Goal: Task Accomplishment & Management: Complete application form

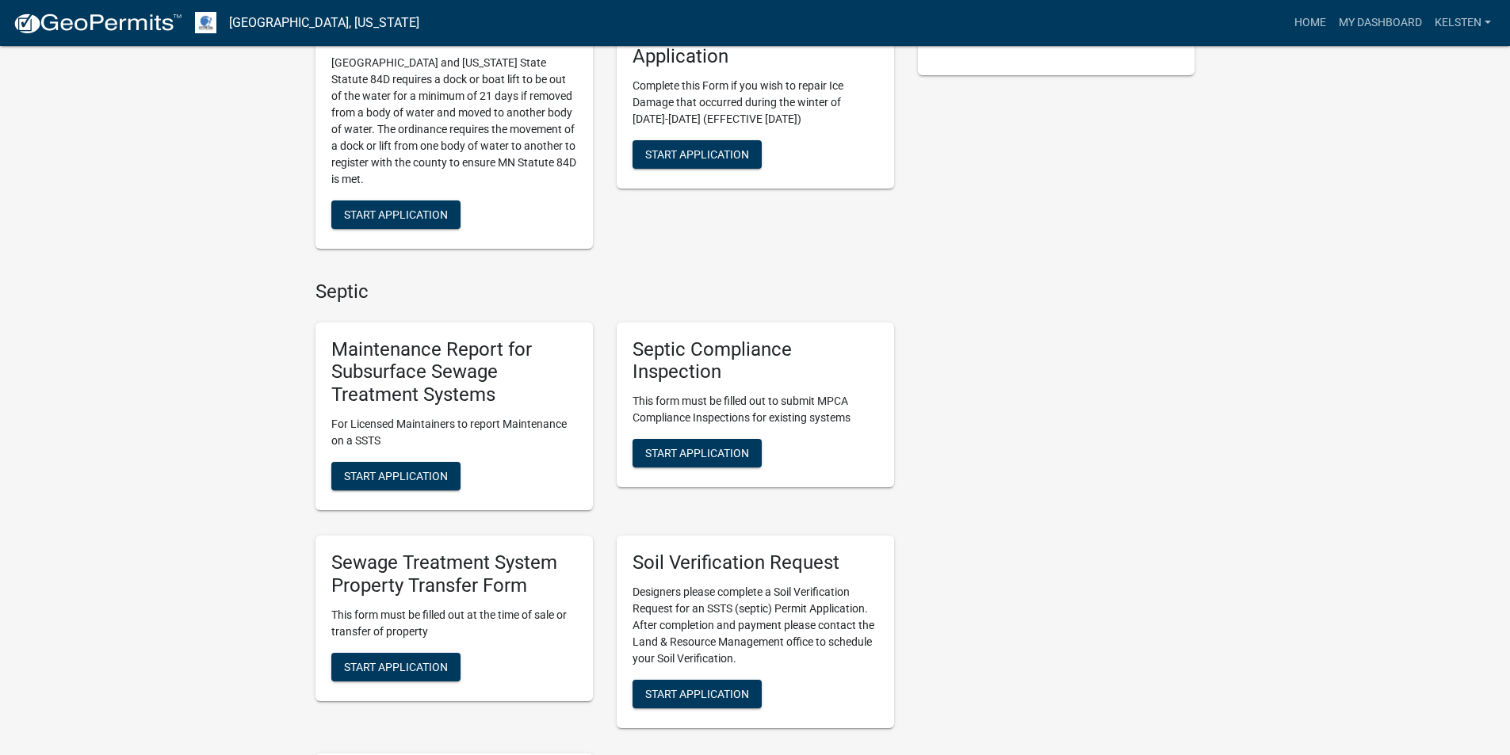
scroll to position [476, 0]
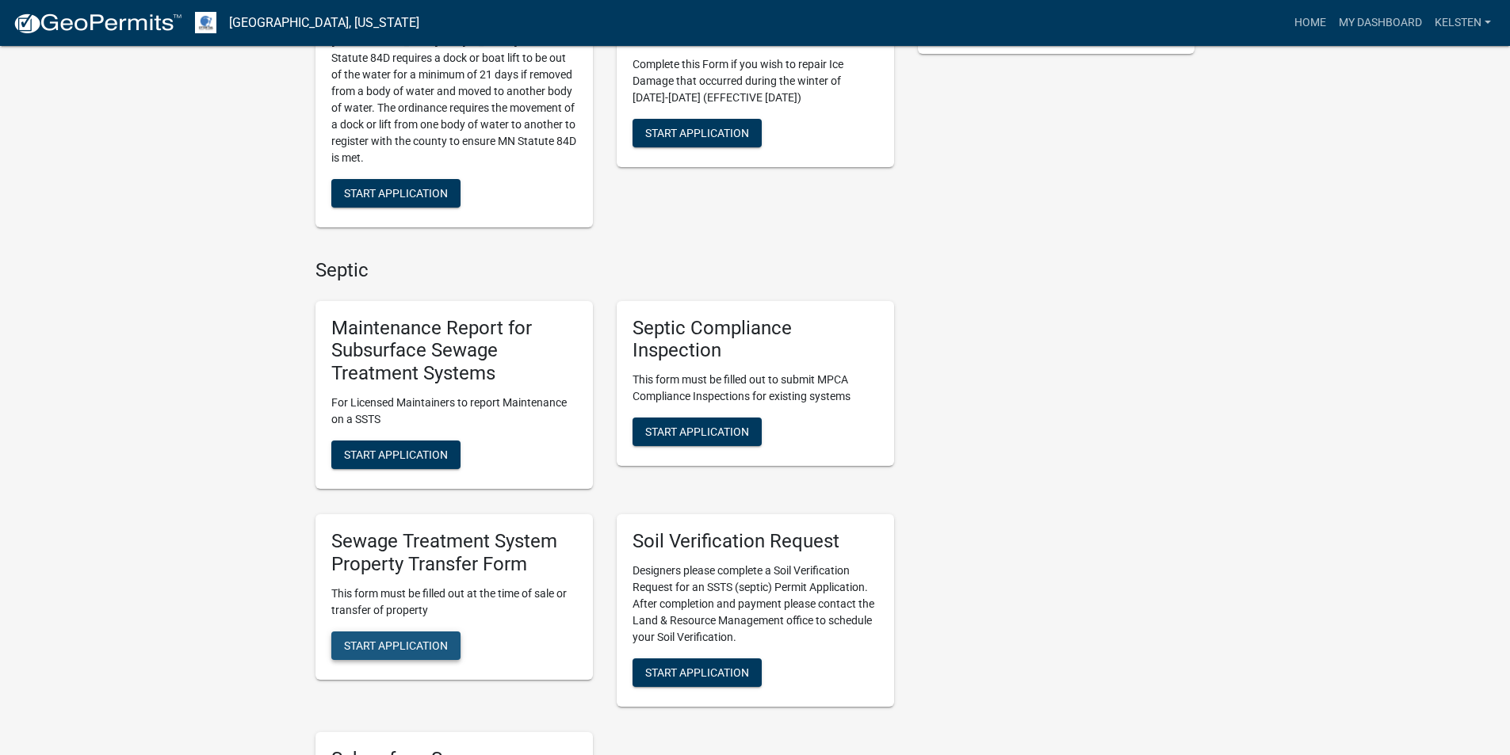
click at [396, 637] on button "Start Application" at bounding box center [395, 646] width 129 height 29
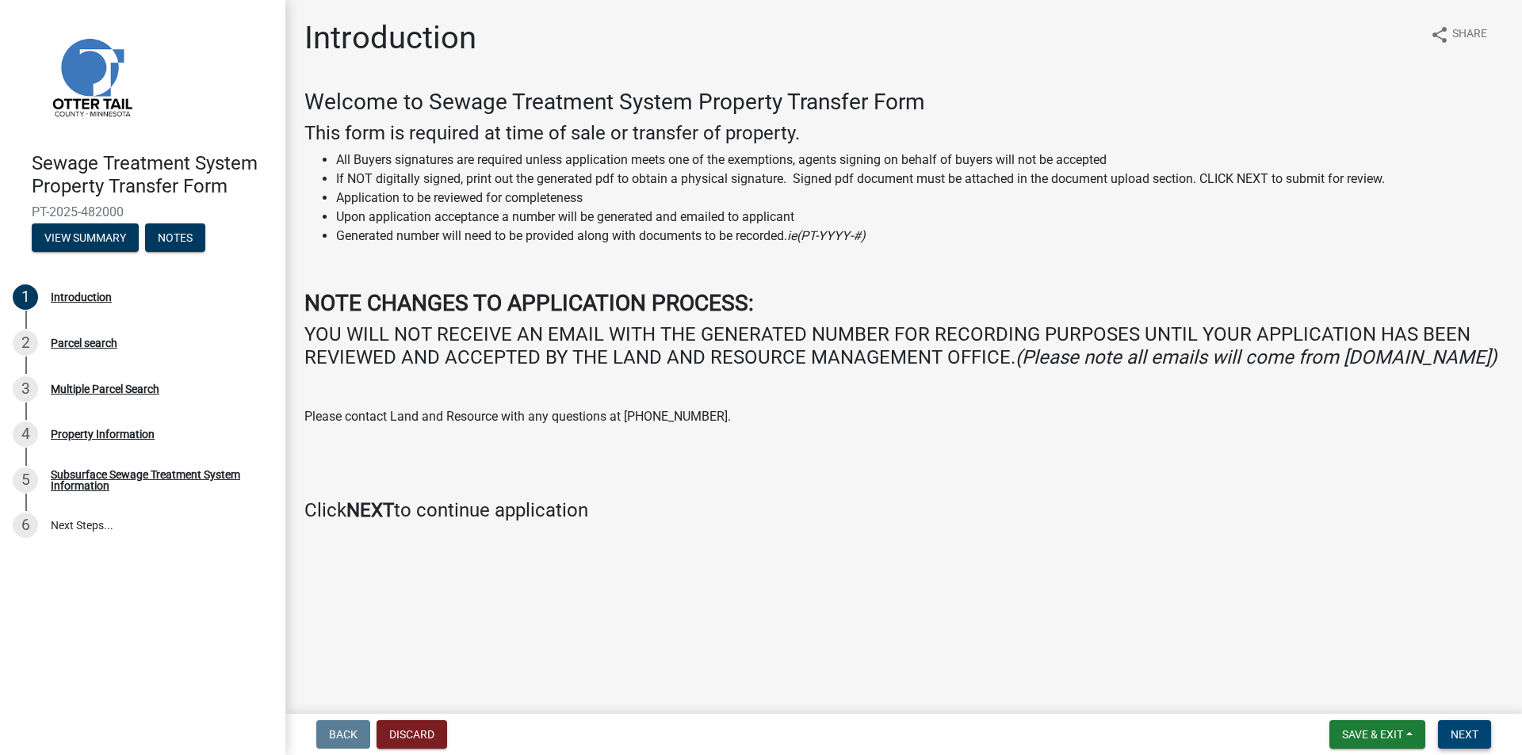
click at [1483, 732] on button "Next" at bounding box center [1464, 735] width 53 height 29
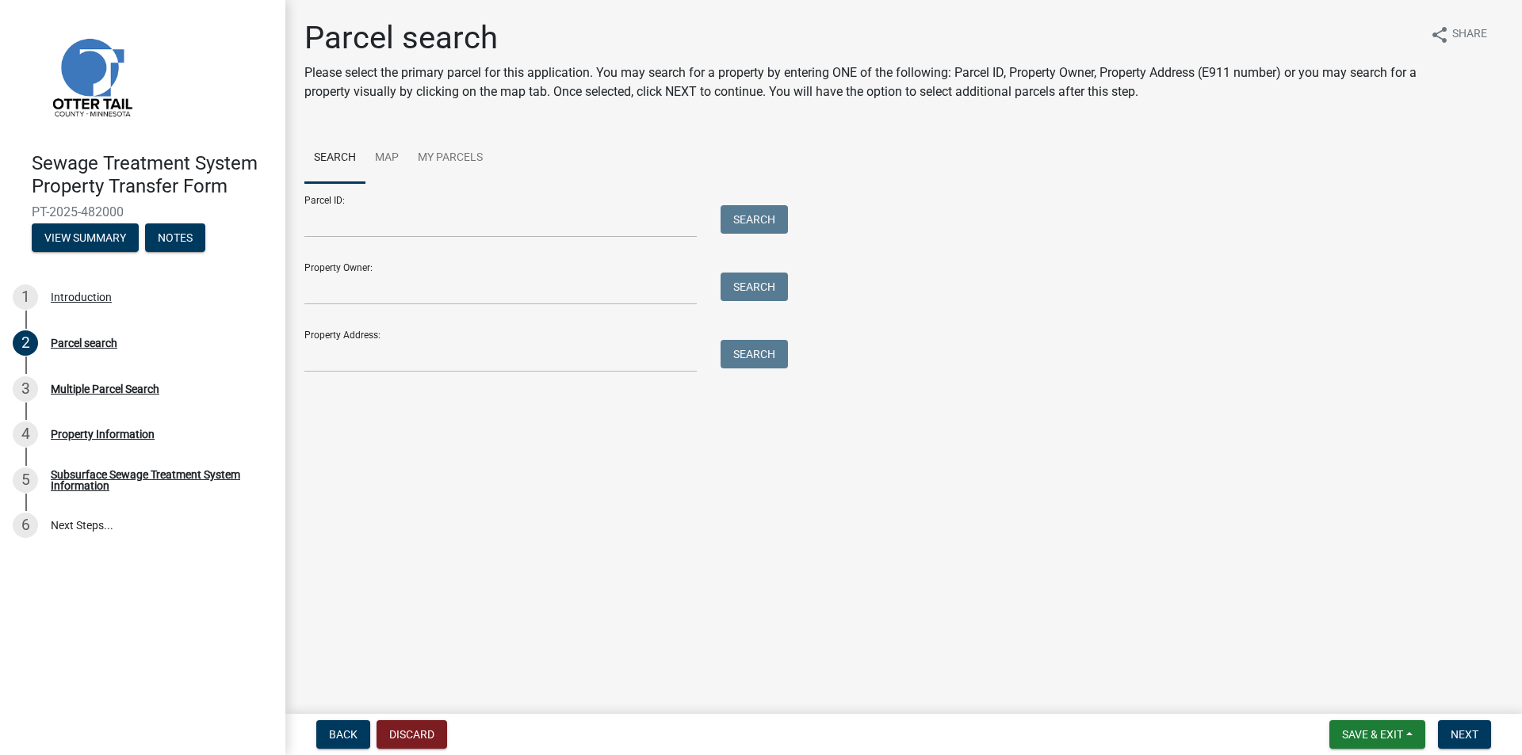
click at [426, 240] on form "Parcel ID: Search Property Owner: Search Property Address: Search" at bounding box center [542, 277] width 476 height 189
click at [417, 232] on input "Parcel ID:" at bounding box center [500, 221] width 392 height 32
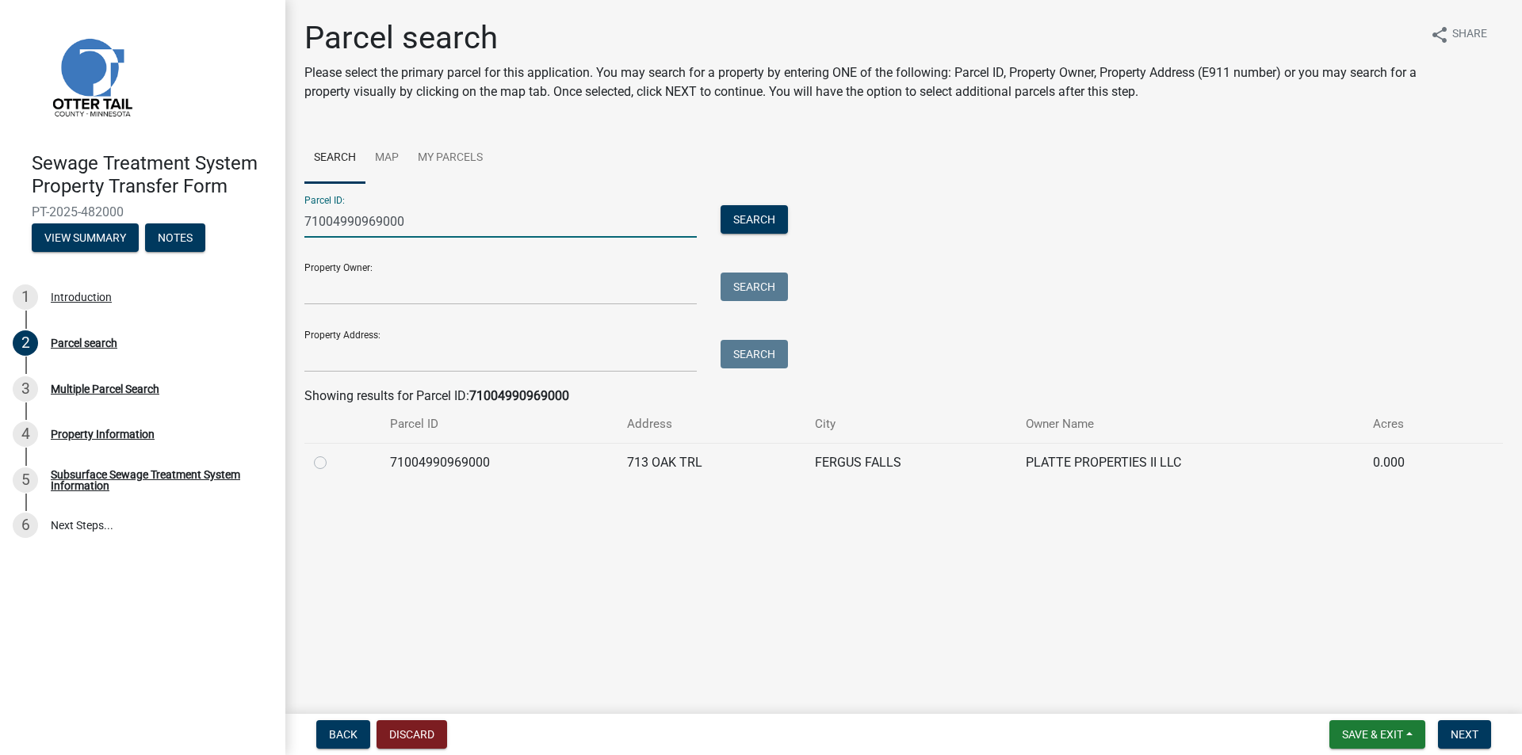
type input "71004990969000"
click at [333, 453] on label at bounding box center [333, 453] width 0 height 0
click at [333, 464] on input "radio" at bounding box center [338, 458] width 10 height 10
radio input "true"
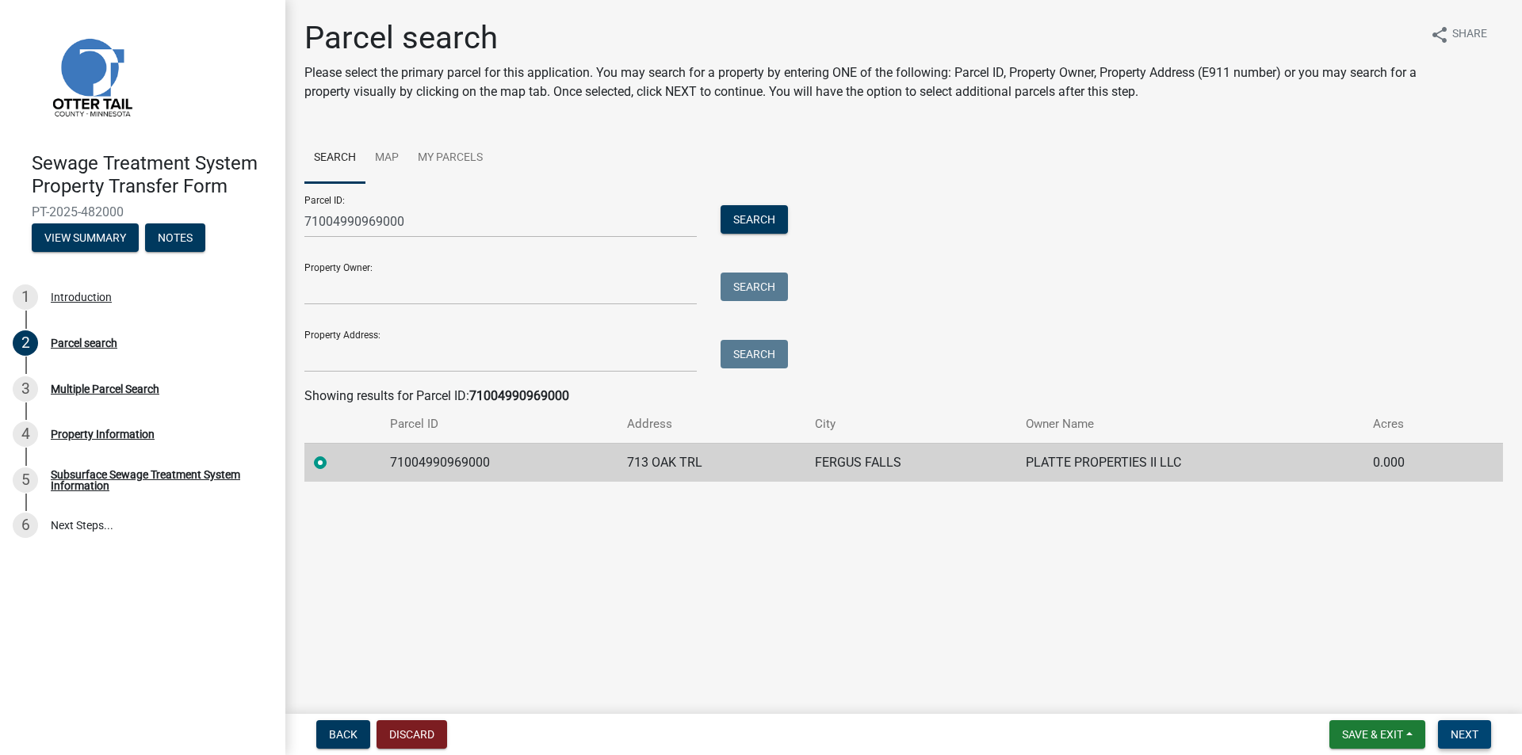
click at [1465, 725] on button "Next" at bounding box center [1464, 735] width 53 height 29
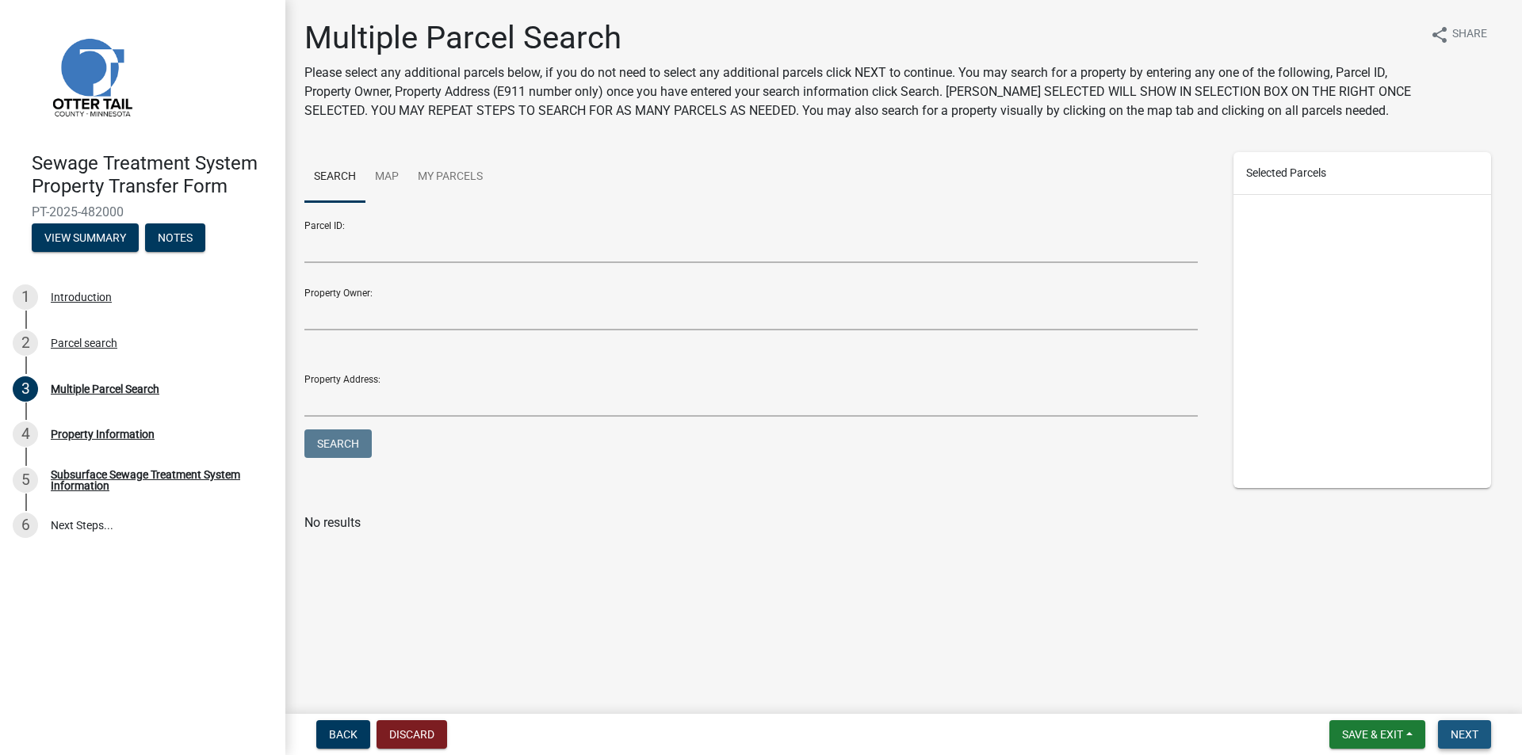
click at [1481, 722] on button "Next" at bounding box center [1464, 735] width 53 height 29
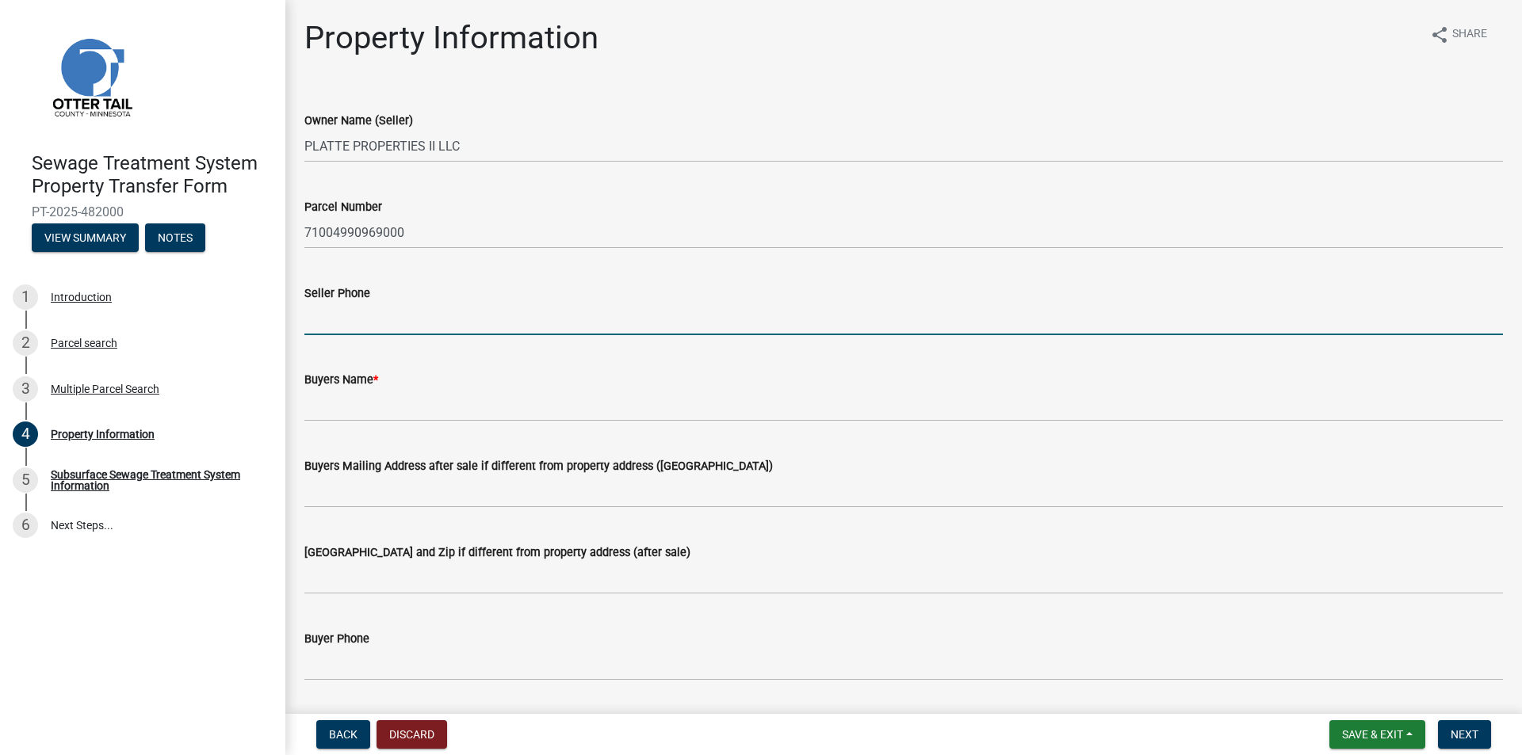
click at [326, 319] on input "Seller Phone" at bounding box center [903, 319] width 1199 height 32
type input "7015708827"
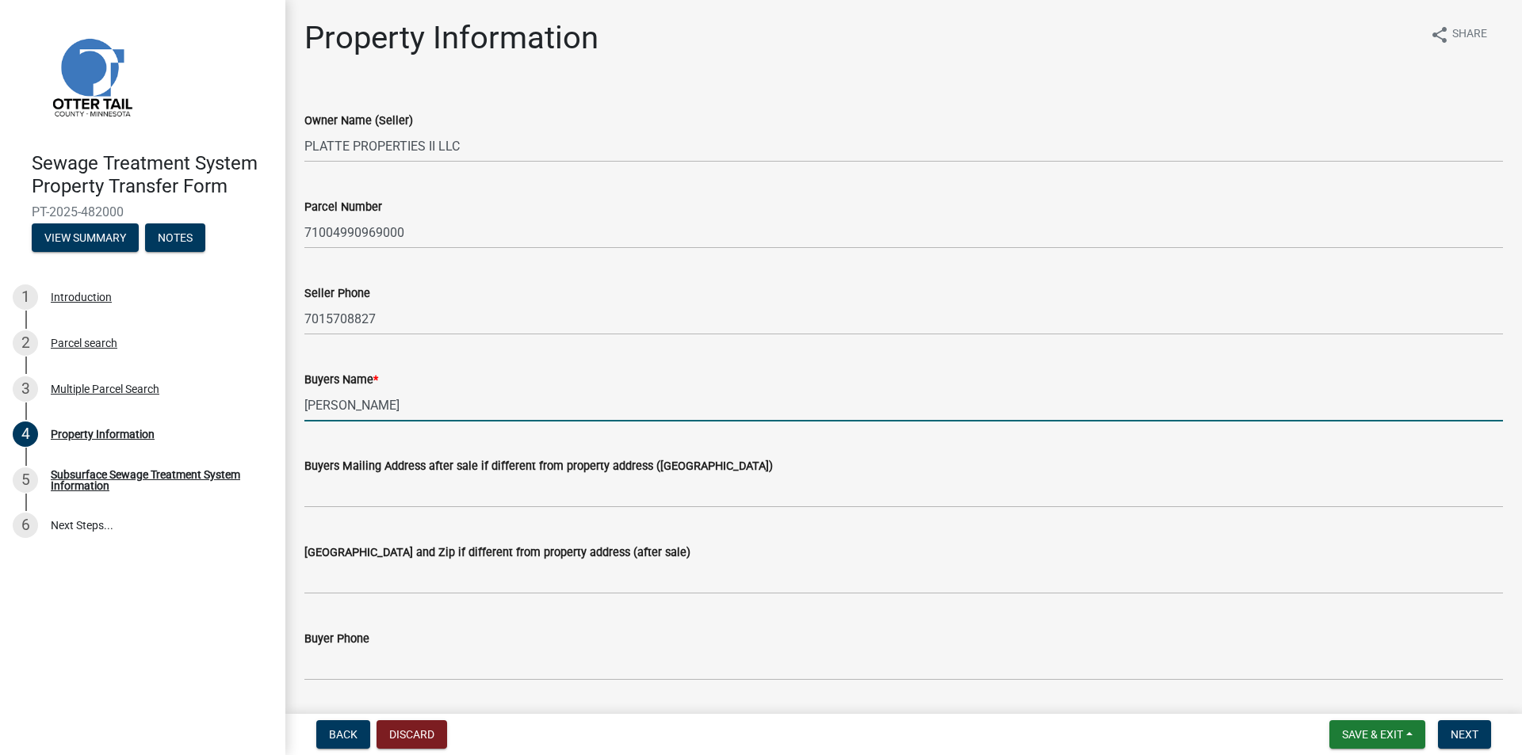
type input "[PERSON_NAME]"
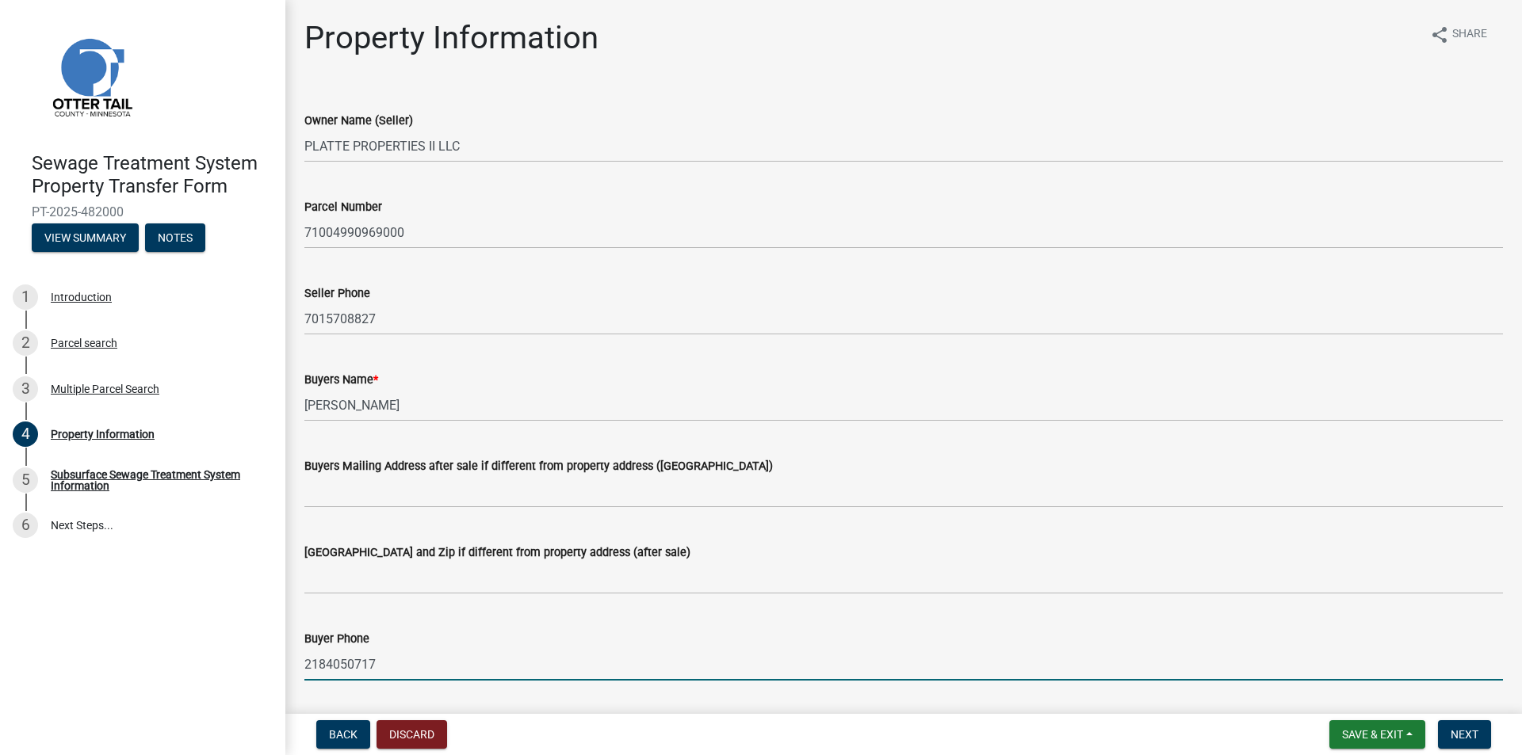
type input "2184050717"
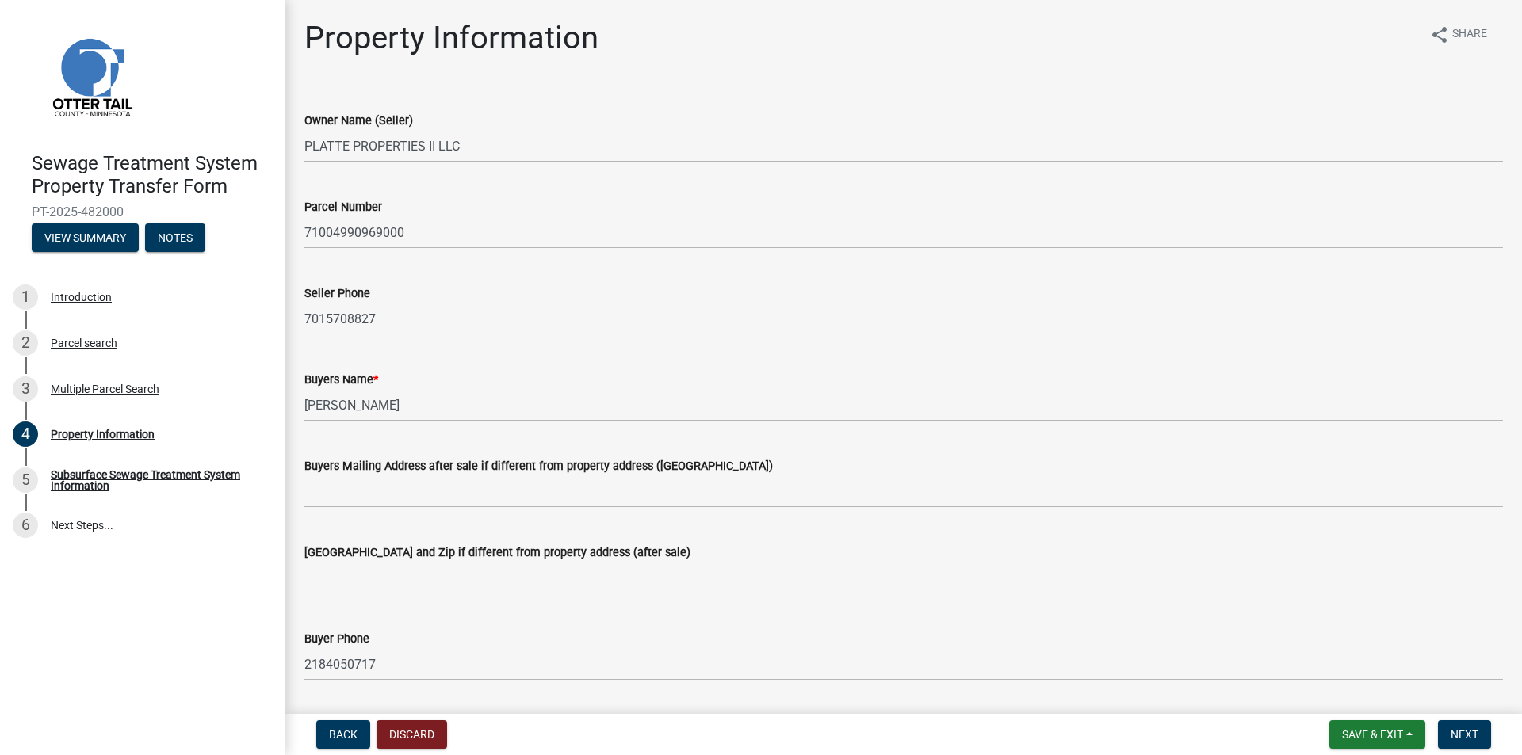
scroll to position [383, 0]
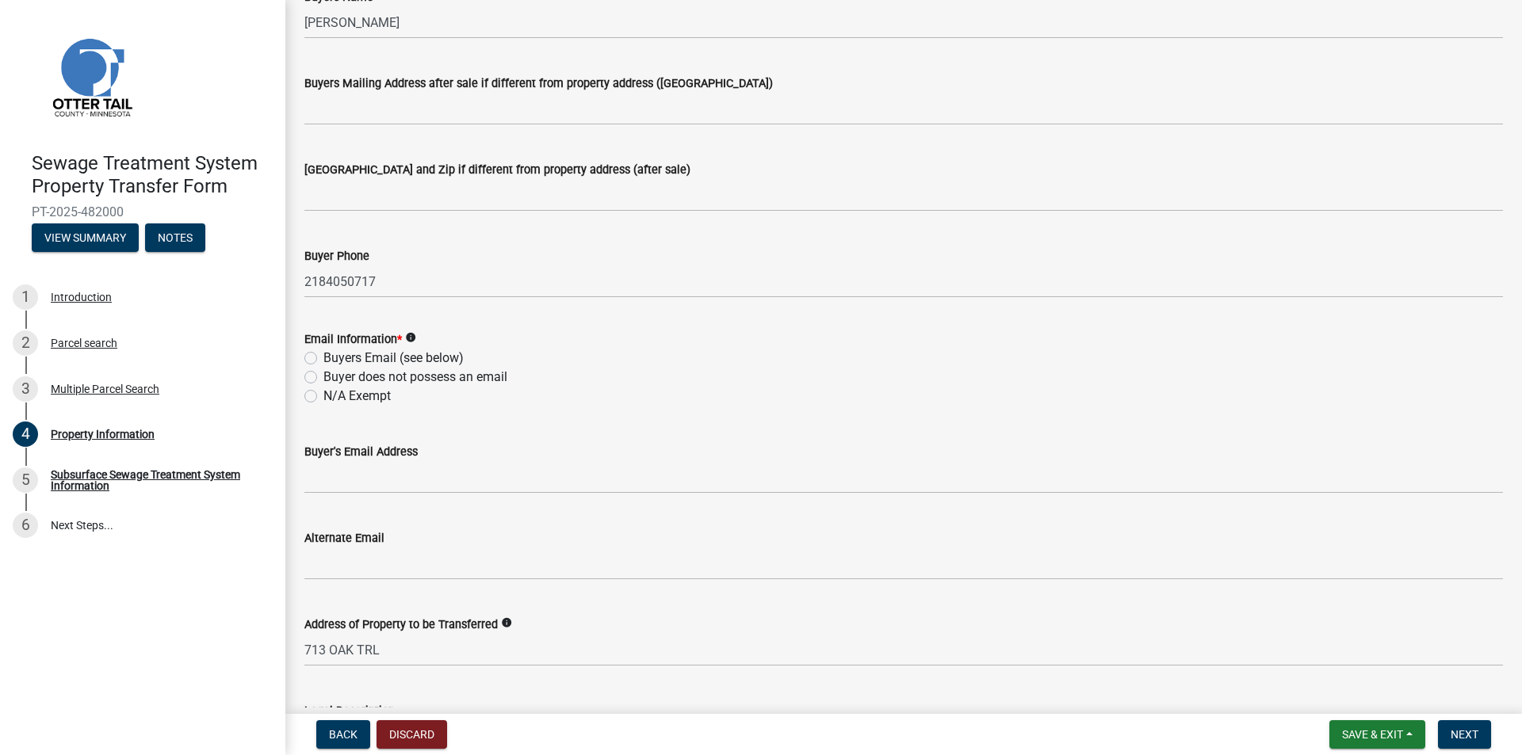
click at [377, 350] on label "Buyers Email (see below)" at bounding box center [393, 358] width 140 height 19
click at [334, 350] on input "Buyers Email (see below)" at bounding box center [328, 354] width 10 height 10
radio input "true"
click at [1458, 729] on span "Next" at bounding box center [1465, 734] width 28 height 13
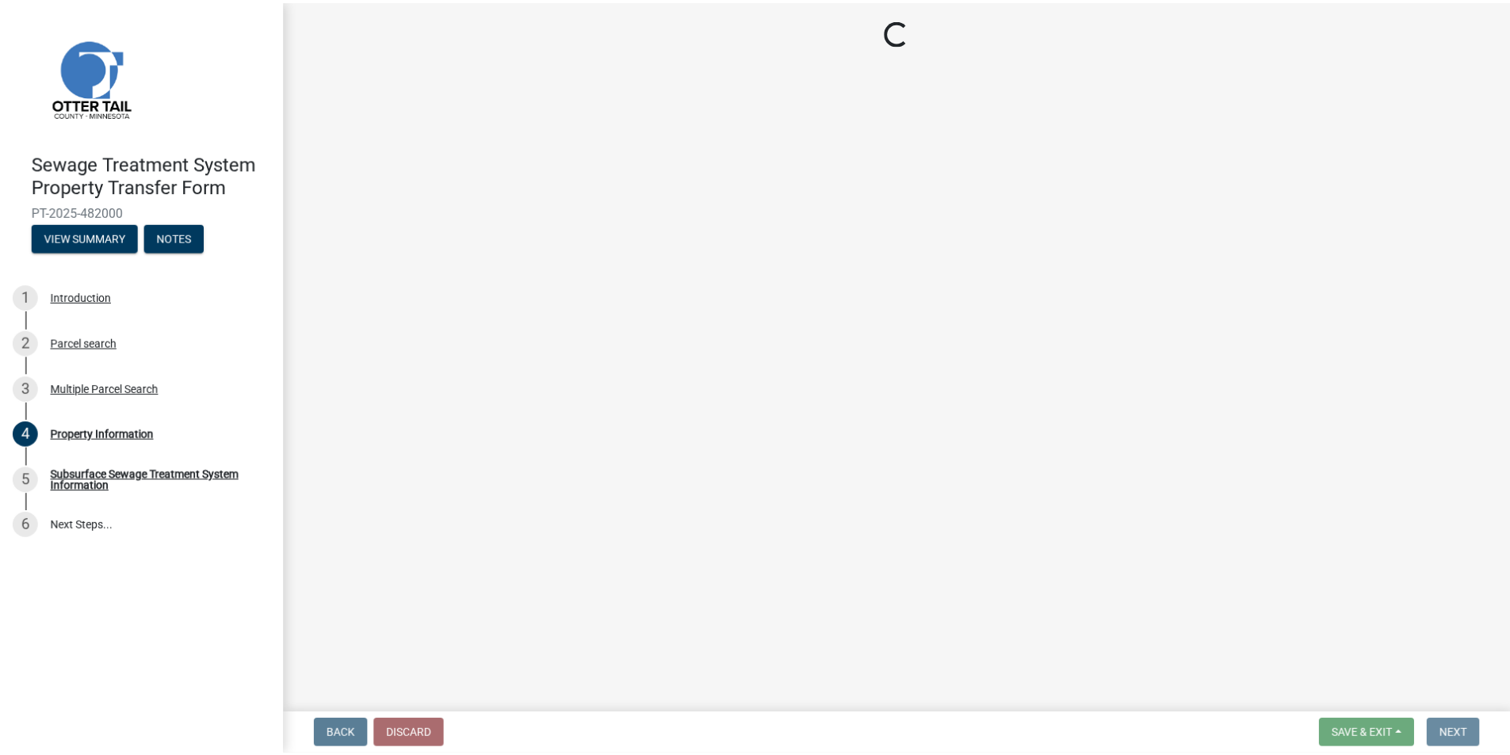
scroll to position [0, 0]
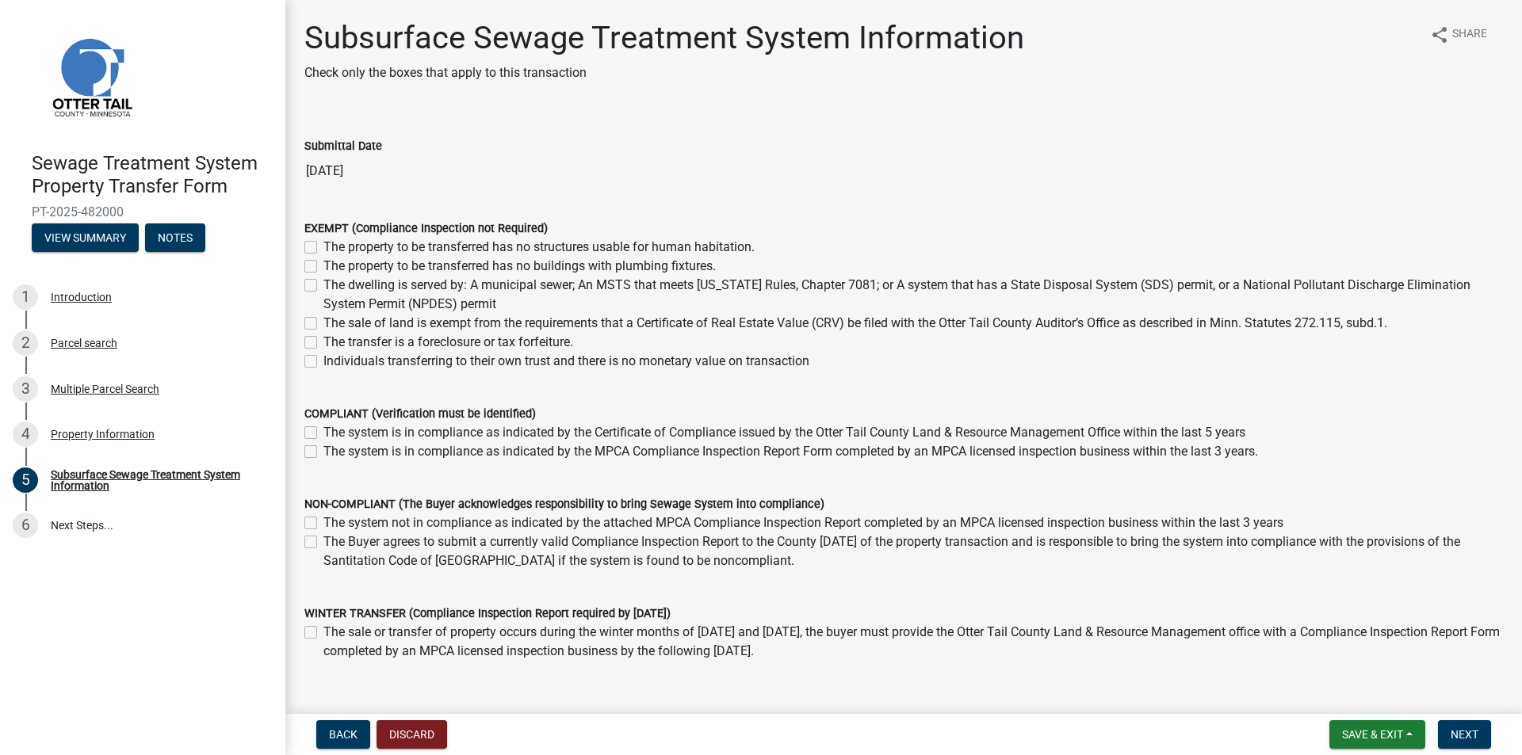
click at [895, 289] on label "The dwelling is served by: A municipal sewer; An MSTS that meets [US_STATE] Rul…" at bounding box center [912, 295] width 1179 height 38
click at [334, 286] on input "The dwelling is served by: A municipal sewer; An MSTS that meets [US_STATE] Rul…" at bounding box center [328, 281] width 10 height 10
checkbox input "true"
checkbox input "false"
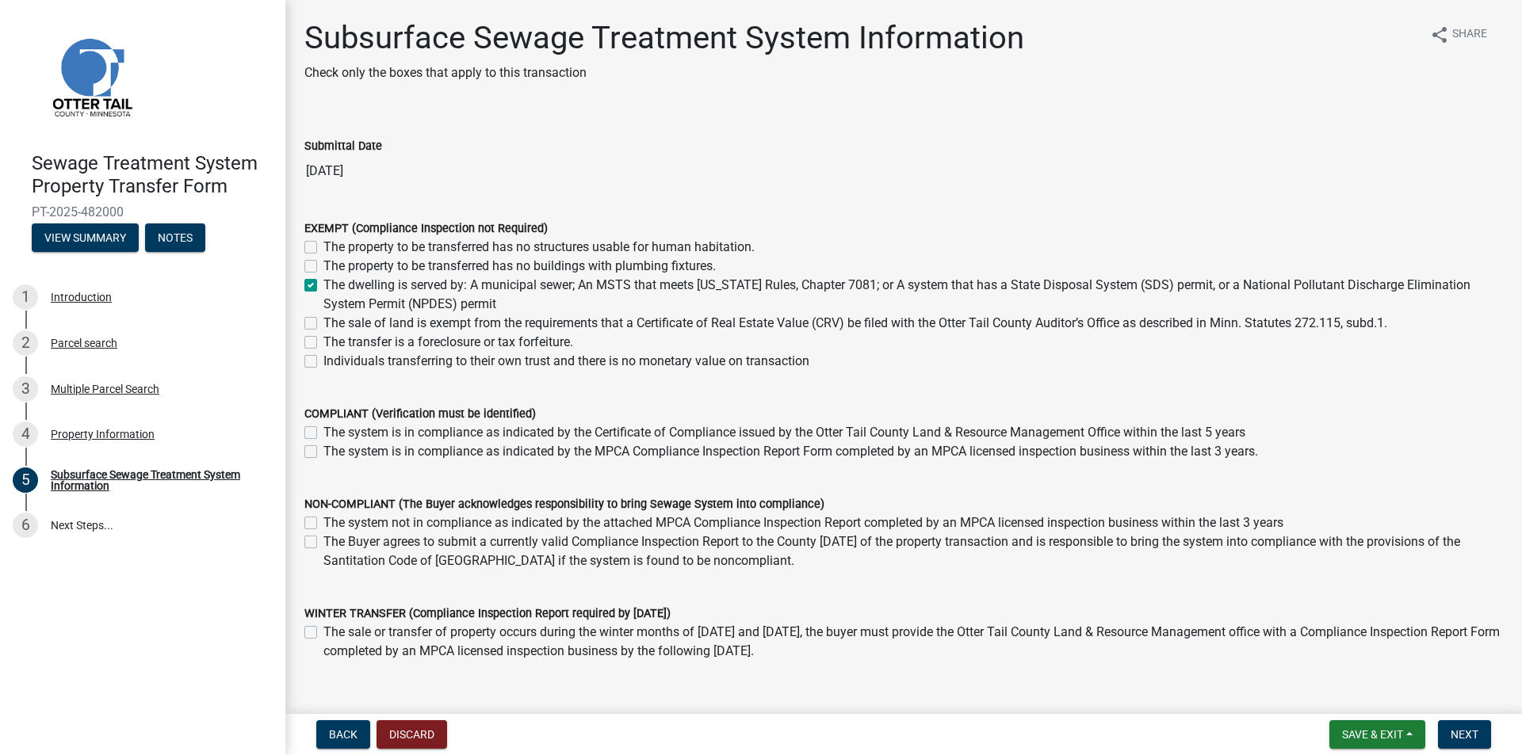
checkbox input "true"
checkbox input "false"
click at [895, 289] on label "The dwelling is served by: A municipal sewer; An MSTS that meets [US_STATE] Rul…" at bounding box center [912, 295] width 1179 height 38
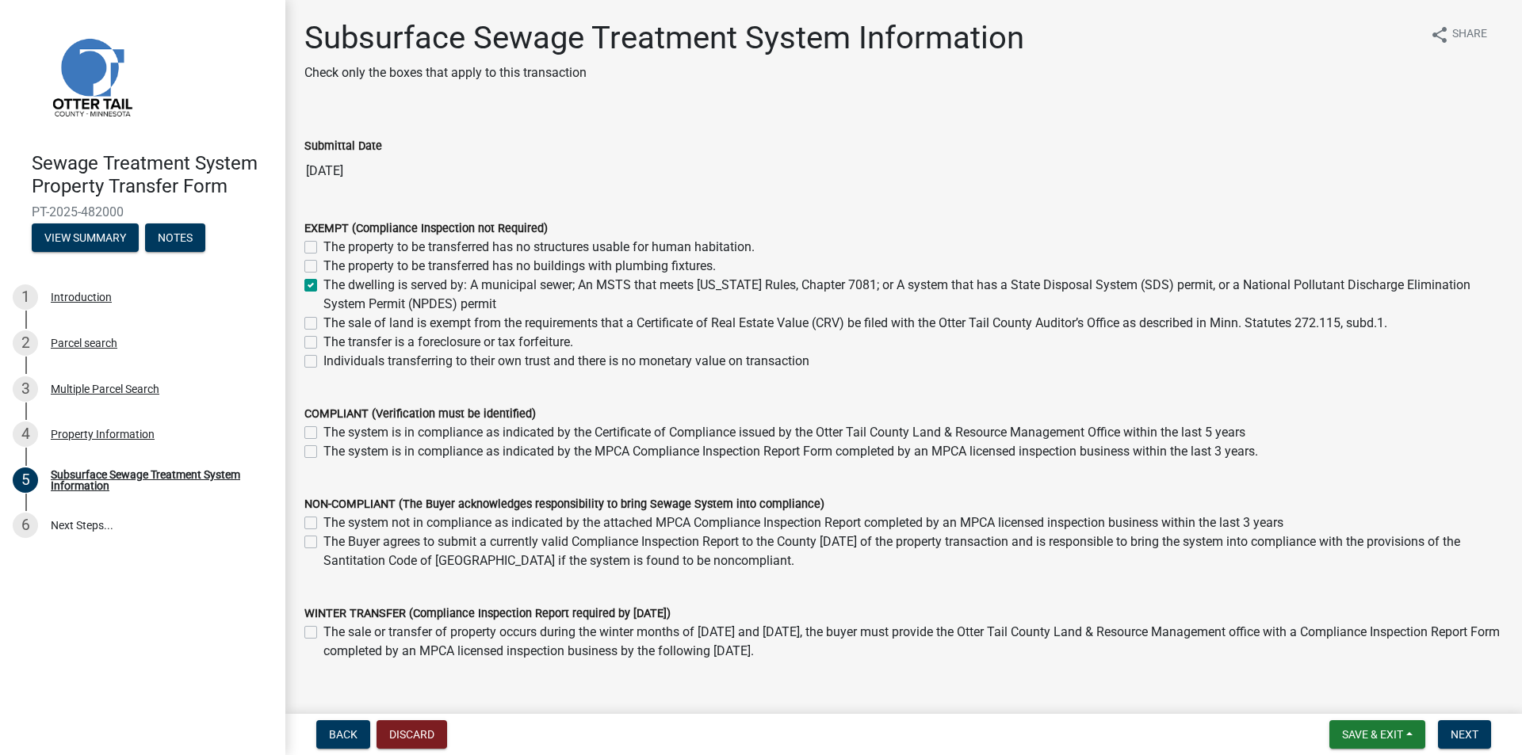
click at [334, 286] on input "The dwelling is served by: A municipal sewer; An MSTS that meets [US_STATE] Rul…" at bounding box center [328, 281] width 10 height 10
checkbox input "false"
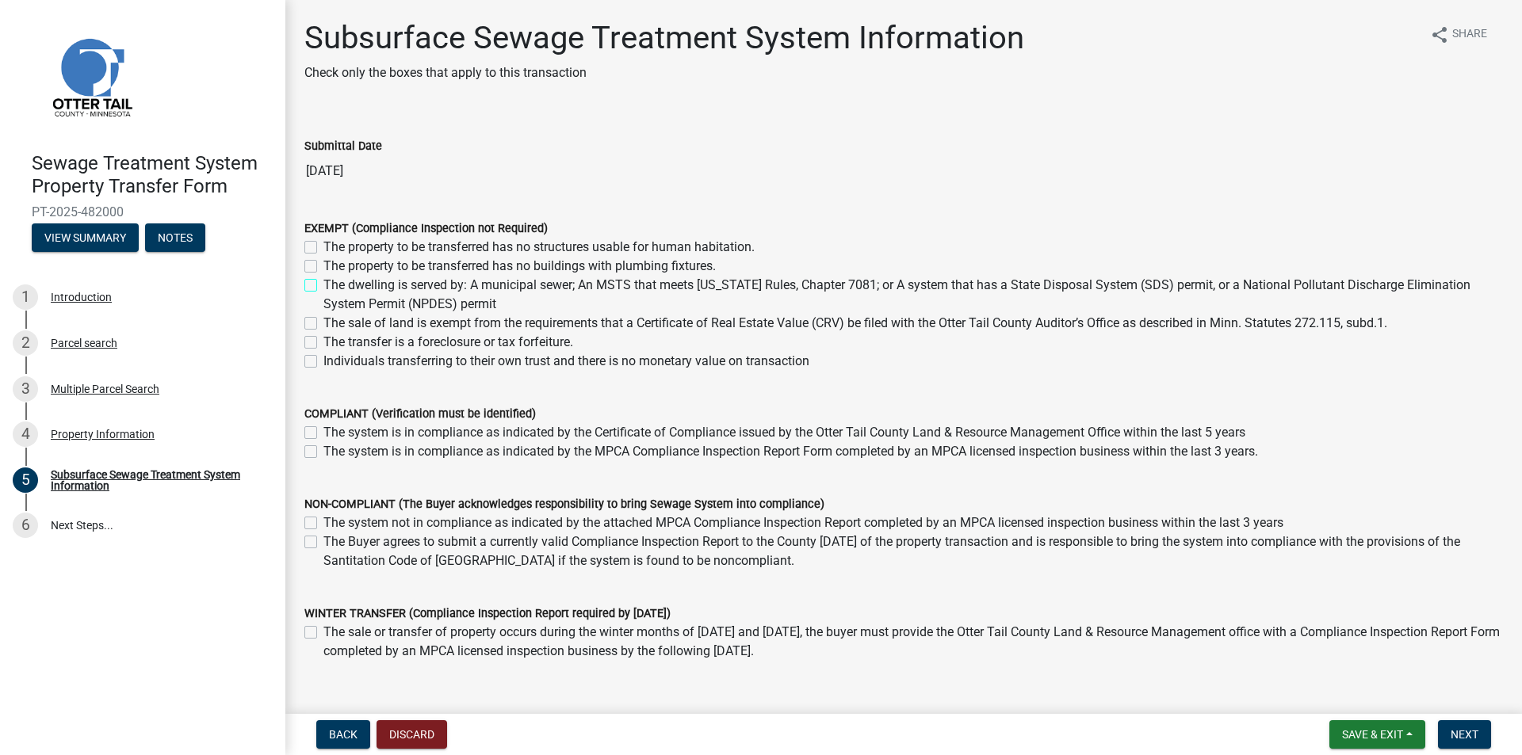
checkbox input "false"
click at [925, 293] on label "The dwelling is served by: A municipal sewer; An MSTS that meets [US_STATE] Rul…" at bounding box center [912, 295] width 1179 height 38
click at [334, 286] on input "The dwelling is served by: A municipal sewer; An MSTS that meets [US_STATE] Rul…" at bounding box center [328, 281] width 10 height 10
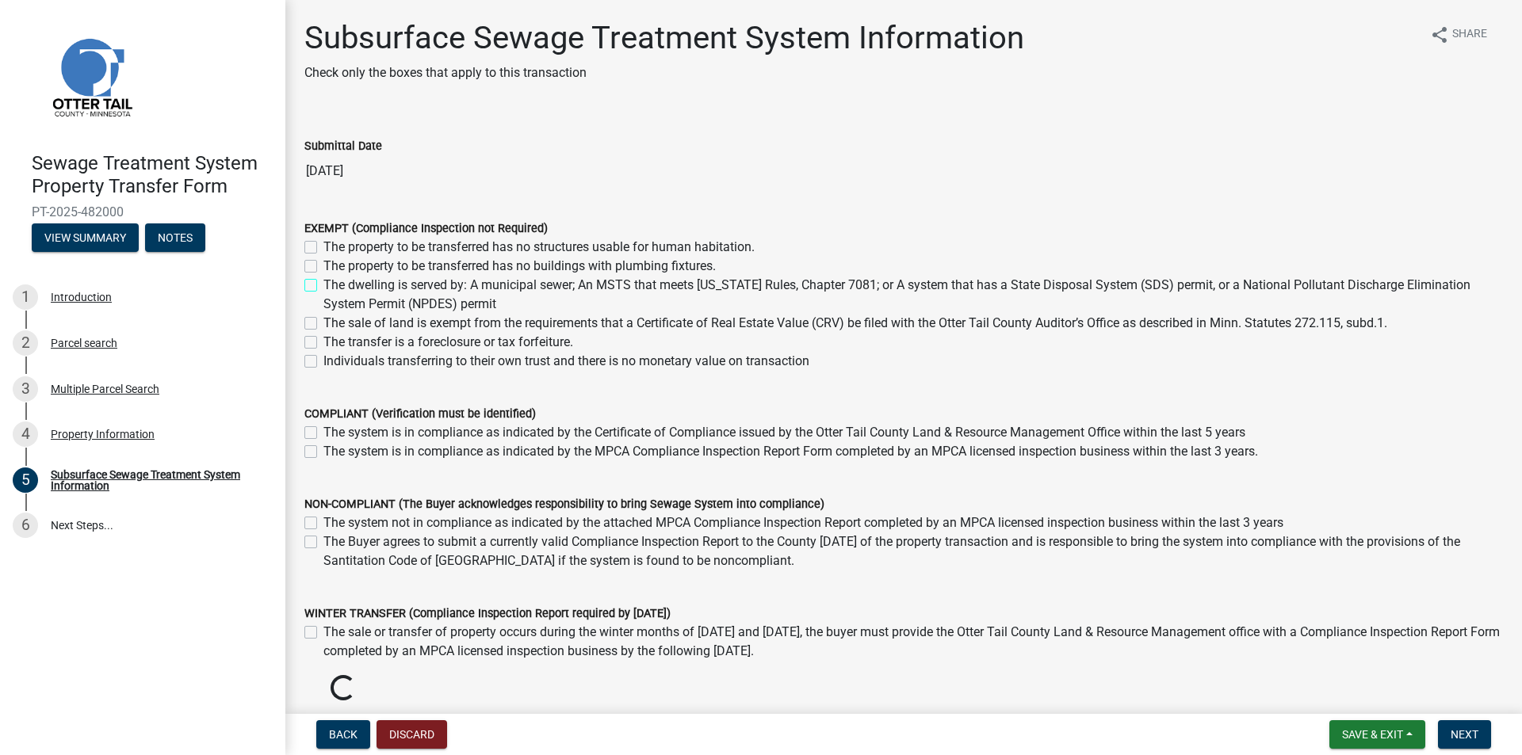
checkbox input "true"
checkbox input "false"
checkbox input "true"
checkbox input "false"
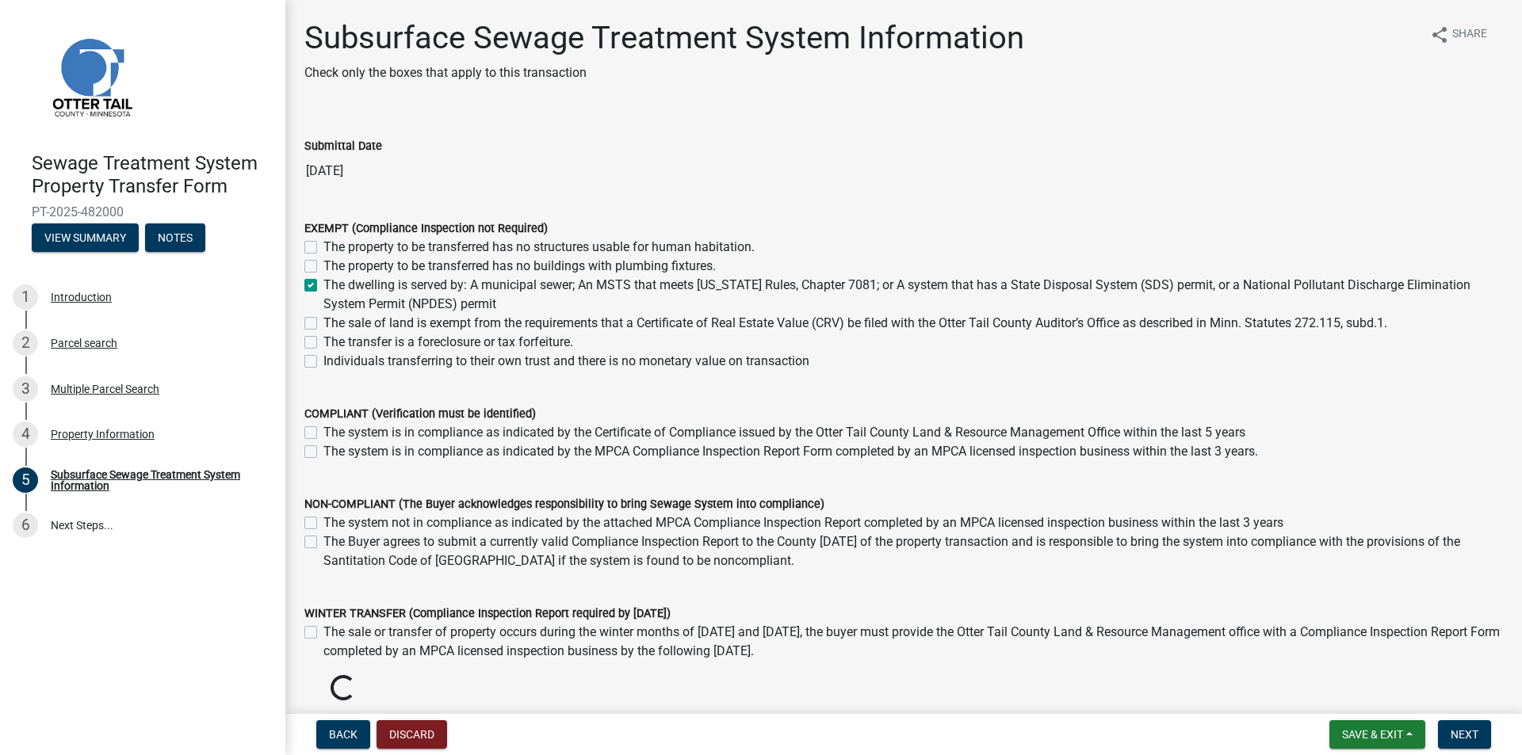
checkbox input "false"
click at [1466, 739] on span "Next" at bounding box center [1465, 734] width 28 height 13
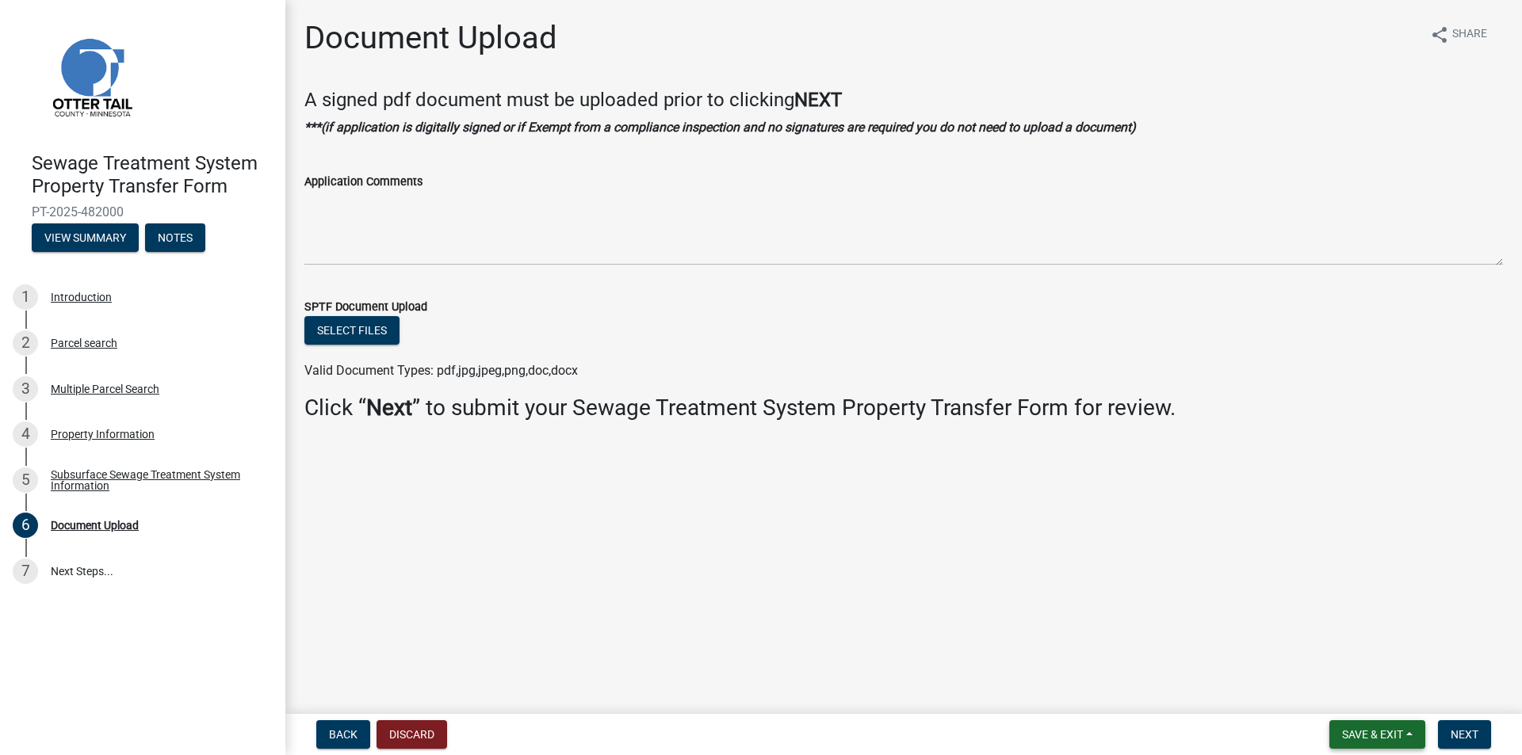
click at [1377, 737] on span "Save & Exit" at bounding box center [1372, 734] width 61 height 13
click at [1379, 694] on button "Save & Exit" at bounding box center [1361, 694] width 127 height 38
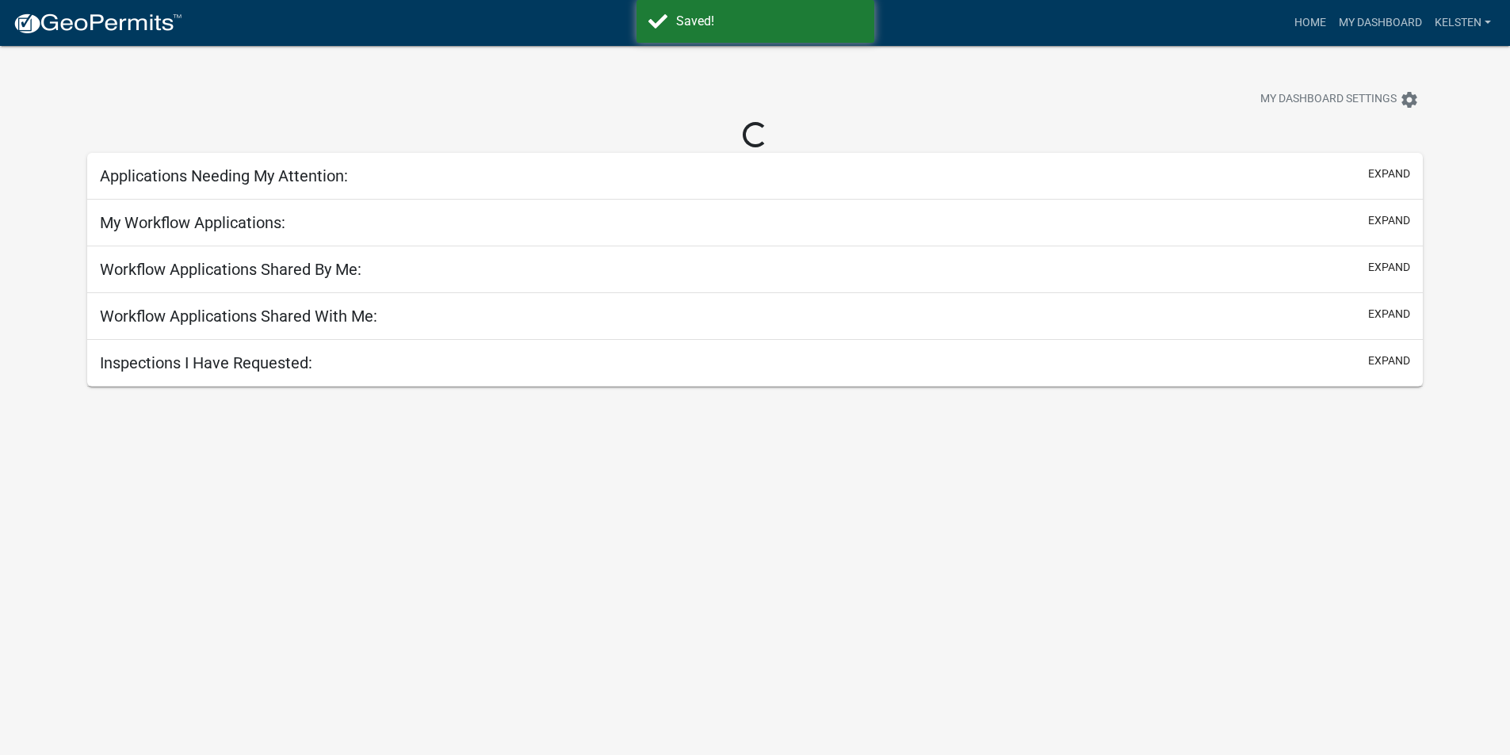
select select "3: 100"
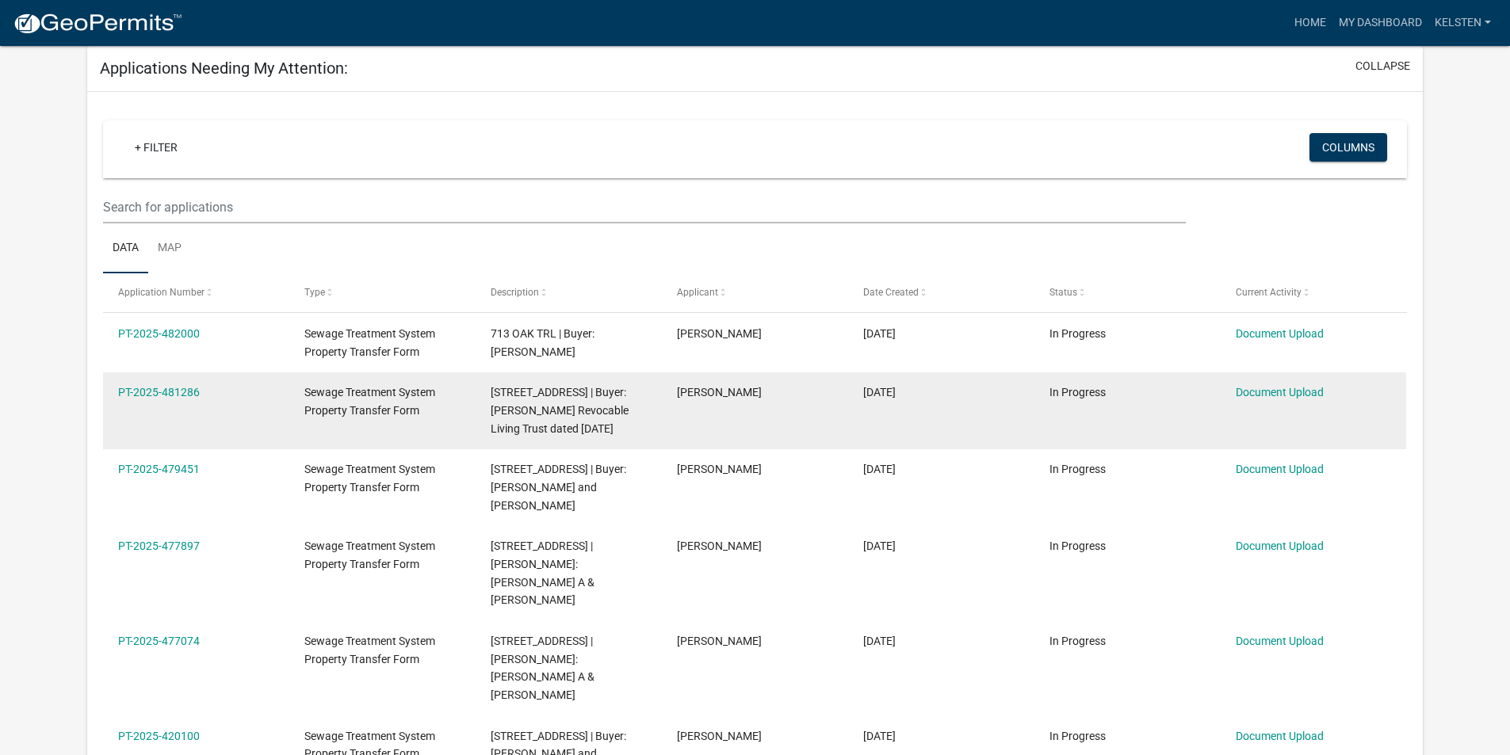
scroll to position [79, 0]
